Goal: Transaction & Acquisition: Purchase product/service

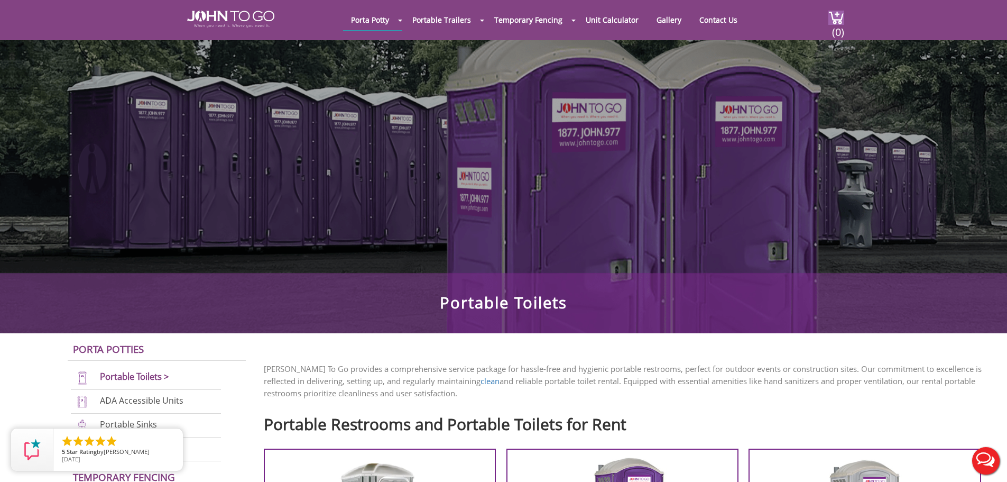
scroll to position [370, 0]
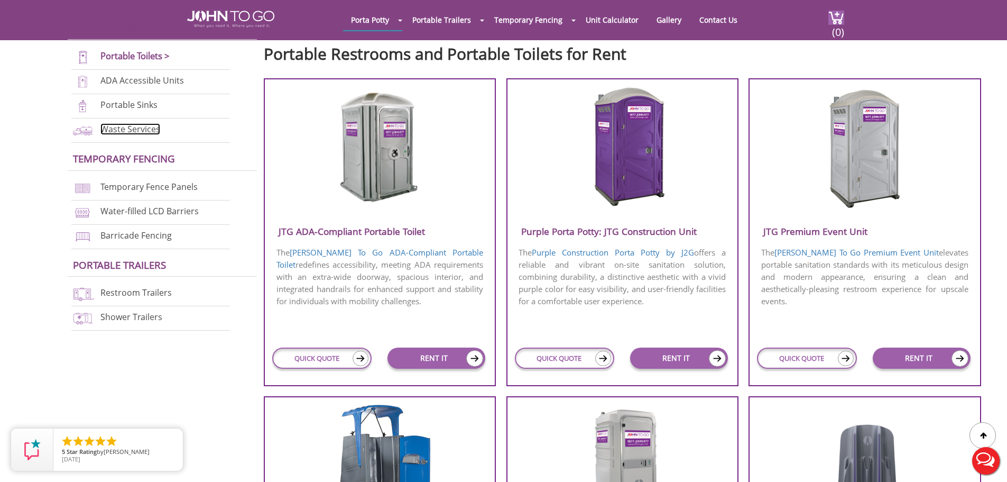
click at [133, 132] on link "Waste Services" at bounding box center [130, 129] width 60 height 12
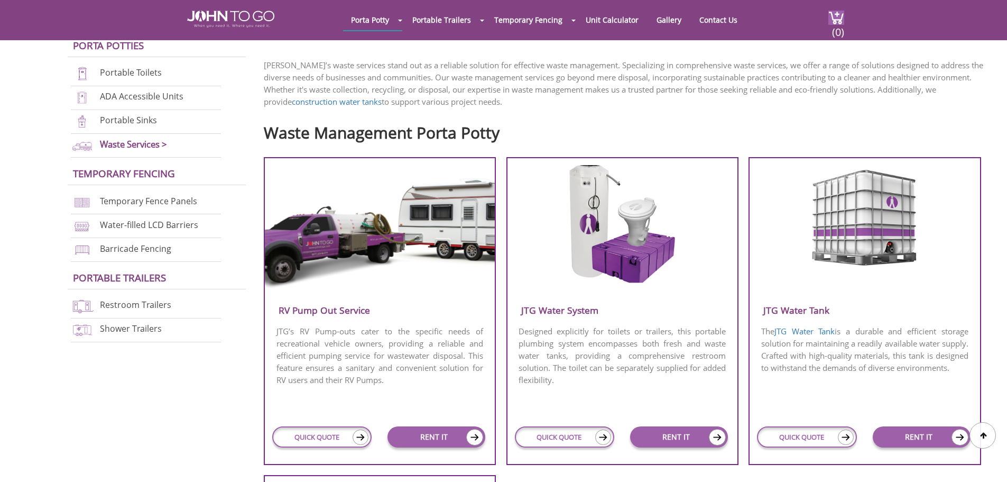
scroll to position [316, 0]
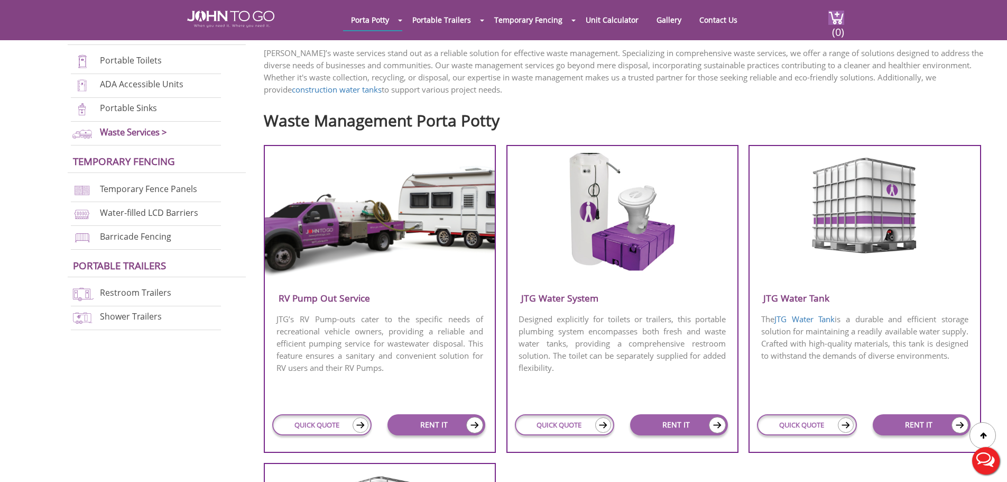
click at [901, 280] on div "JTG Water Tank The JTG Water Tank is a durable and efficient storage solution f…" at bounding box center [865, 299] width 232 height 308
